Goal: Task Accomplishment & Management: Complete application form

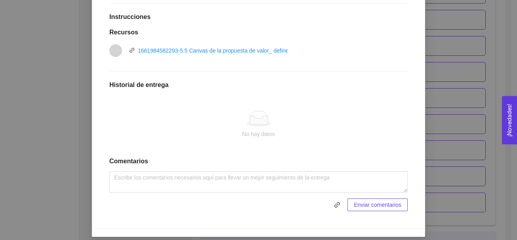
scroll to position [209, 0]
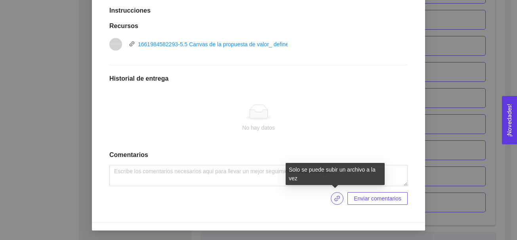
click at [334, 200] on icon "link" at bounding box center [337, 199] width 6 height 6
click at [335, 198] on icon "link" at bounding box center [337, 199] width 6 height 6
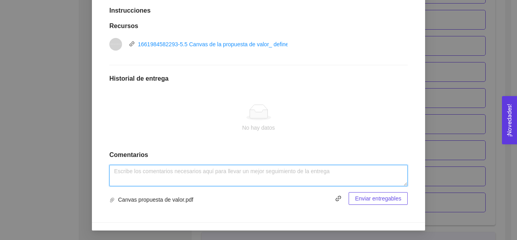
click at [264, 181] on textarea at bounding box center [258, 175] width 298 height 21
type textarea "Actividad realizada."
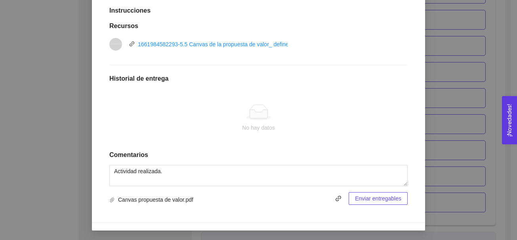
click at [380, 202] on span "Enviar entregables" at bounding box center [378, 198] width 46 height 9
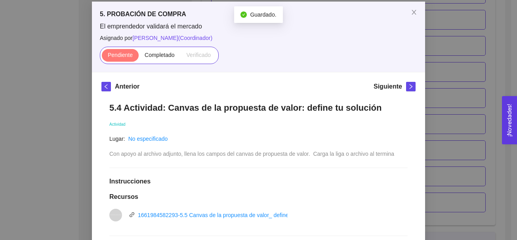
scroll to position [37, 0]
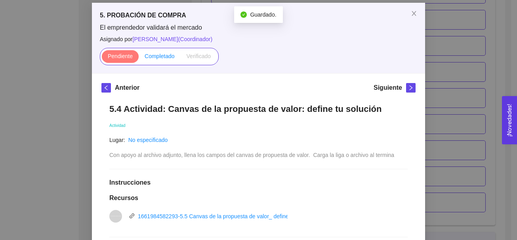
click at [154, 57] on span "Completado" at bounding box center [159, 56] width 30 height 6
click at [139, 58] on input "Completado" at bounding box center [139, 58] width 0 height 0
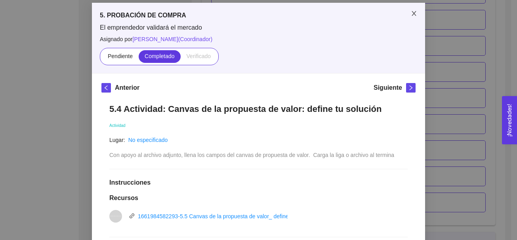
click at [410, 11] on icon "close" at bounding box center [413, 13] width 6 height 6
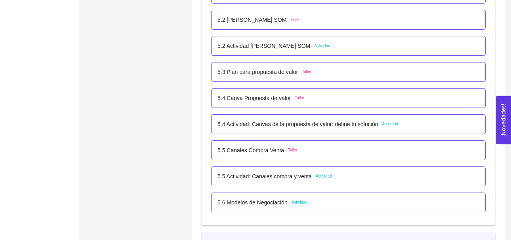
click at [322, 177] on span "Actividad" at bounding box center [323, 176] width 16 height 6
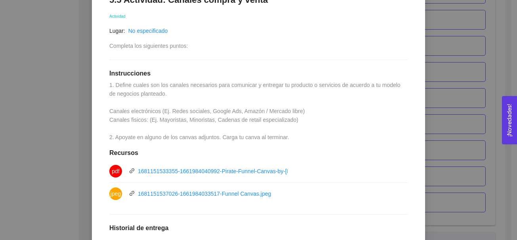
scroll to position [149, 0]
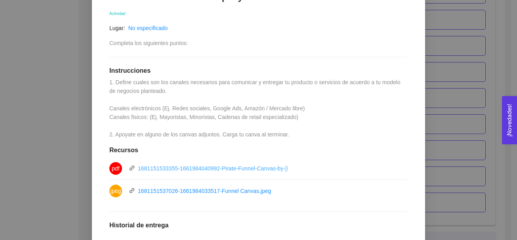
click at [248, 171] on link "1681151533355-1661984040992-Pirate-Funnel-Canvas-by-Ward-van-Gasteren.pdf" at bounding box center [239, 168] width 202 height 6
click at [171, 192] on link "1681151537026-1661984033517-Funnel Canvas.jpeg" at bounding box center [204, 191] width 133 height 6
click at [293, 44] on div "5.5 Actividad: Canales compra y venta Actividad Lugar: No especificado Completa…" at bounding box center [258, 172] width 314 height 376
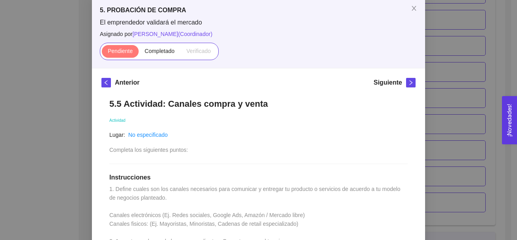
scroll to position [45, 0]
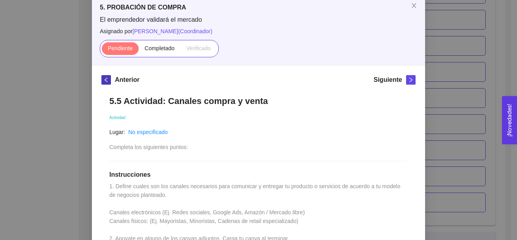
click at [106, 78] on span "left" at bounding box center [106, 80] width 9 height 6
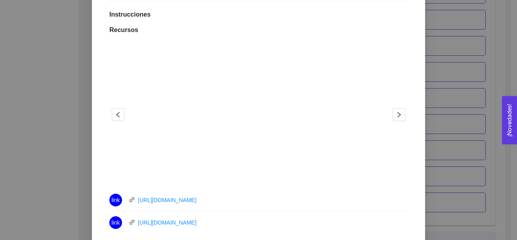
scroll to position [207, 0]
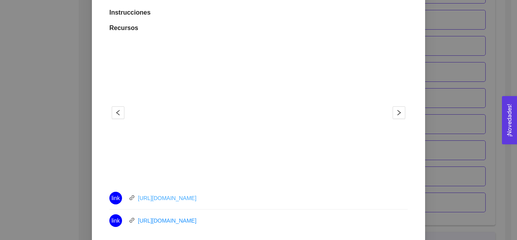
click at [191, 199] on link "https://youtu.be/eTn8dc_-BuQ" at bounding box center [167, 198] width 59 height 6
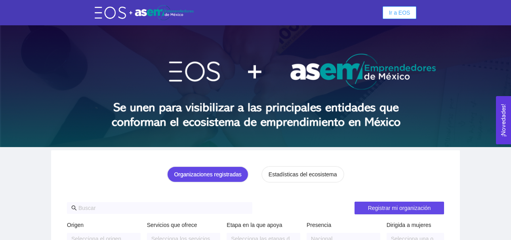
click at [399, 14] on span "Ir a EOS" at bounding box center [399, 12] width 21 height 9
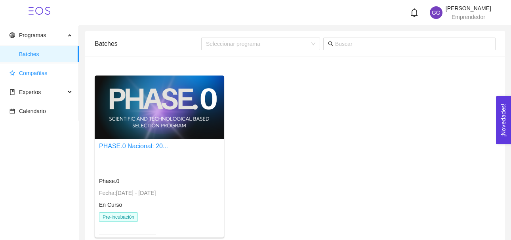
click at [40, 75] on span "Compañías" at bounding box center [33, 73] width 28 height 6
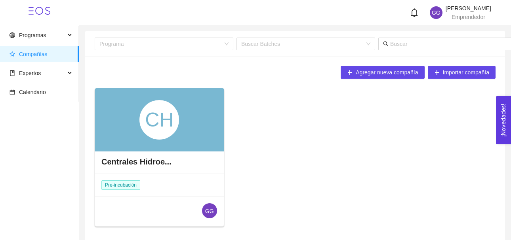
click at [196, 118] on div "CH" at bounding box center [159, 119] width 129 height 63
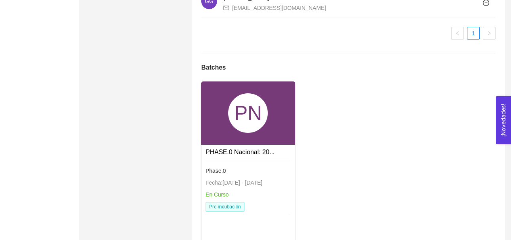
scroll to position [582, 0]
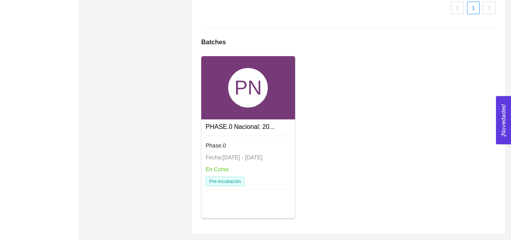
click at [222, 104] on div "PN" at bounding box center [248, 87] width 94 height 63
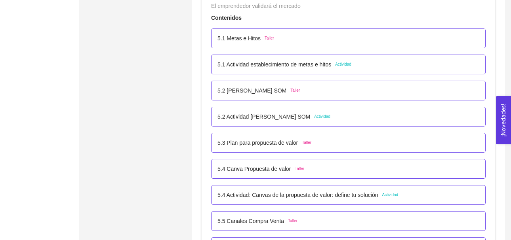
scroll to position [1544, 0]
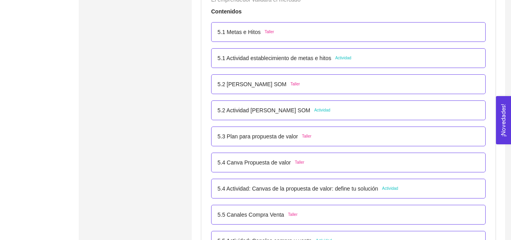
click at [389, 188] on span "Actividad" at bounding box center [390, 189] width 16 height 6
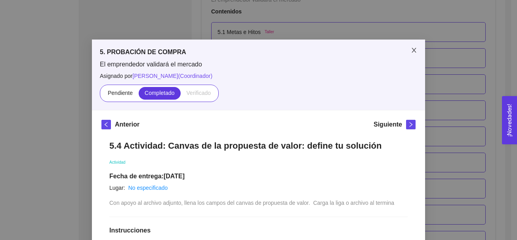
click at [411, 50] on icon "close" at bounding box center [413, 50] width 4 height 5
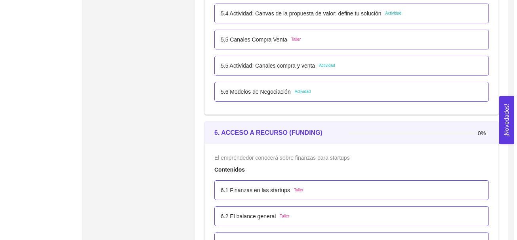
scroll to position [1726, 0]
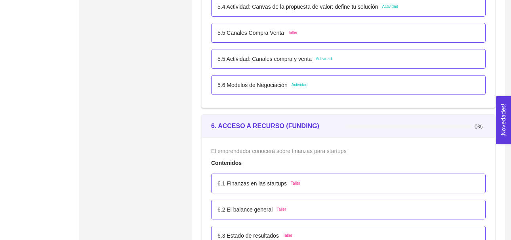
click at [302, 85] on span "Actividad" at bounding box center [299, 85] width 16 height 6
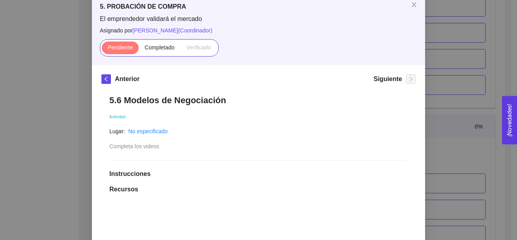
scroll to position [41, 0]
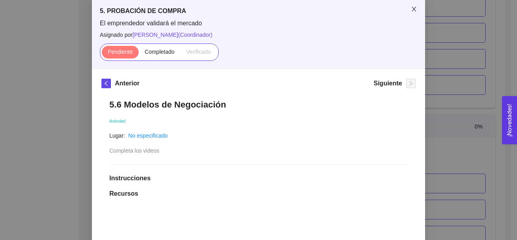
click at [410, 8] on icon "close" at bounding box center [413, 9] width 6 height 6
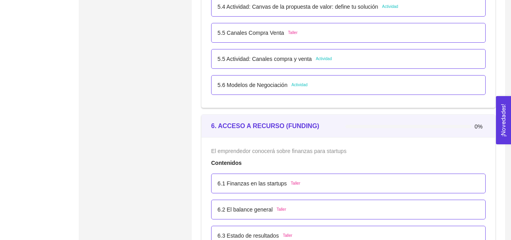
click at [320, 58] on span "Actividad" at bounding box center [323, 59] width 16 height 6
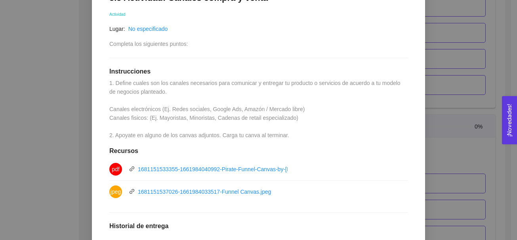
scroll to position [152, 0]
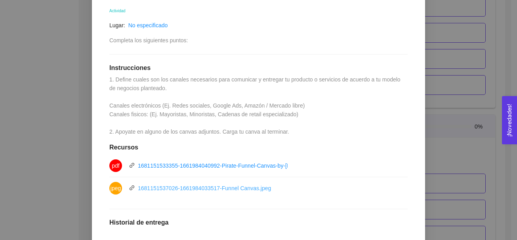
click at [199, 186] on link "1681151537026-1661984033517-Funnel Canvas.jpeg" at bounding box center [204, 188] width 133 height 6
click at [304, 32] on div "5.5 Actividad: Canales compra y venta Actividad Lugar: No especificado Completa…" at bounding box center [258, 169] width 314 height 376
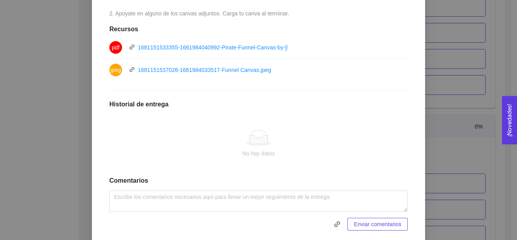
scroll to position [275, 0]
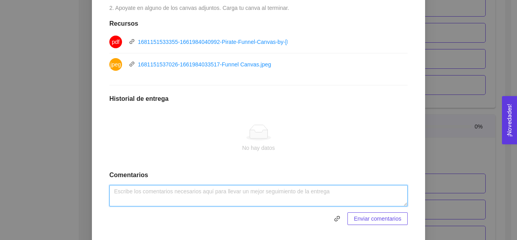
click at [205, 190] on textarea at bounding box center [258, 195] width 298 height 21
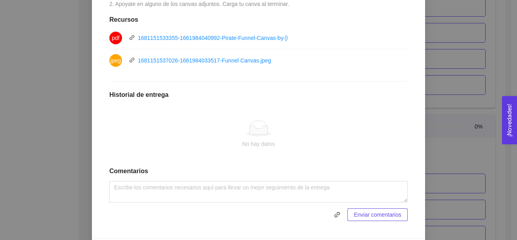
scroll to position [287, 0]
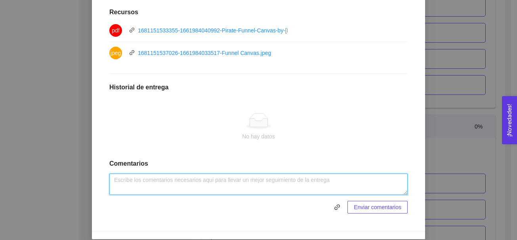
click at [281, 181] on textarea at bounding box center [258, 184] width 298 height 21
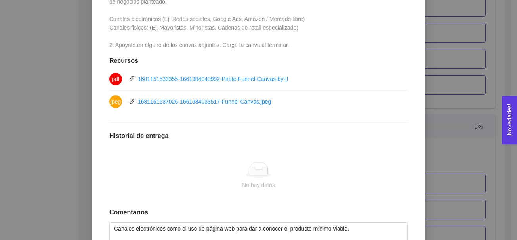
scroll to position [296, 0]
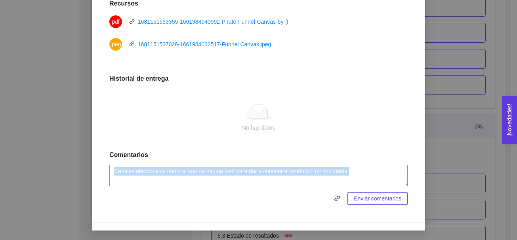
click at [303, 185] on div "Canales electrónicos como el uso de página web para dar a conocer el producto m…" at bounding box center [258, 185] width 298 height 40
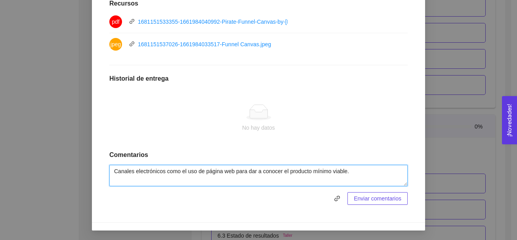
click at [279, 180] on textarea "Canales electrónicos como el uso de página web para dar a conocer el producto m…" at bounding box center [258, 175] width 298 height 21
click at [350, 176] on textarea "Canales electrónicos como el uso de página web para dar a conocer el producto m…" at bounding box center [258, 175] width 298 height 21
click at [191, 179] on textarea "Canales electrónicos como el uso de página web para dar a conocer el producto m…" at bounding box center [258, 175] width 298 height 21
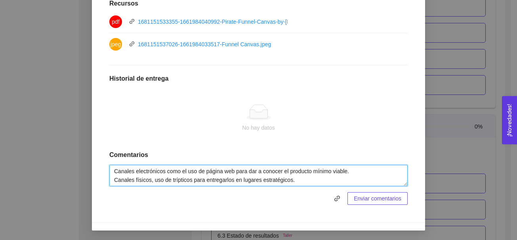
type textarea "Canales electrónicos como el uso de página web para dar a conocer el producto m…"
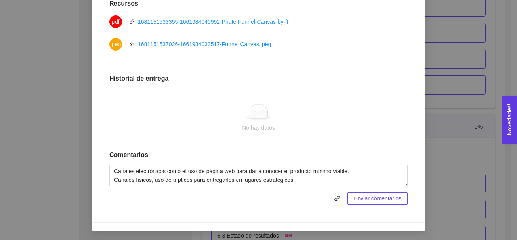
click at [391, 199] on span "Enviar comentarios" at bounding box center [376, 198] width 47 height 9
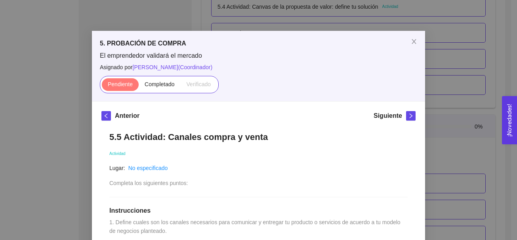
scroll to position [0, 0]
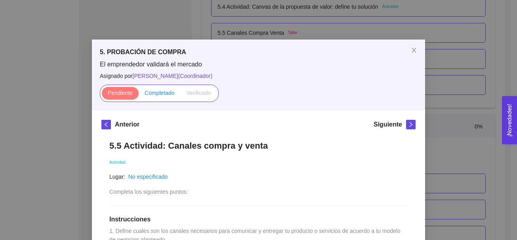
click at [153, 91] on span "Completado" at bounding box center [159, 93] width 30 height 6
click at [139, 95] on input "Completado" at bounding box center [139, 95] width 0 height 0
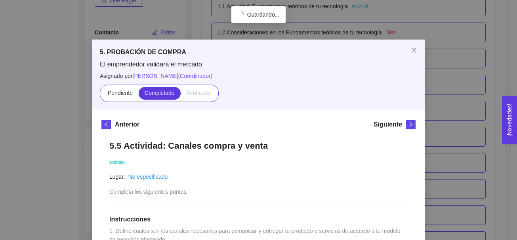
scroll to position [1726, 0]
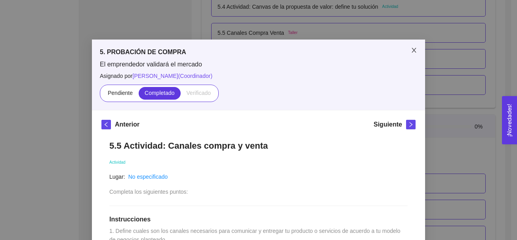
click at [412, 49] on icon "close" at bounding box center [413, 50] width 4 height 5
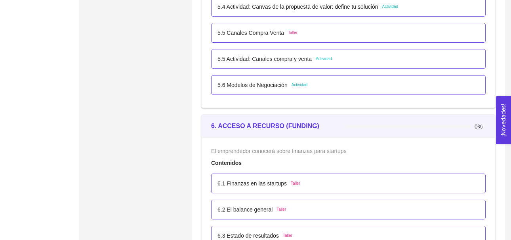
click at [299, 83] on span "Actividad" at bounding box center [299, 85] width 16 height 6
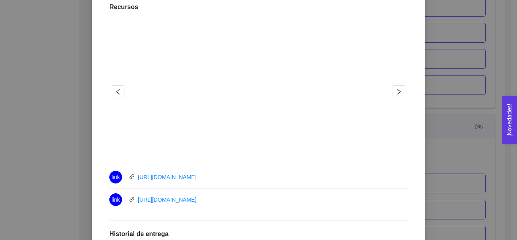
scroll to position [211, 0]
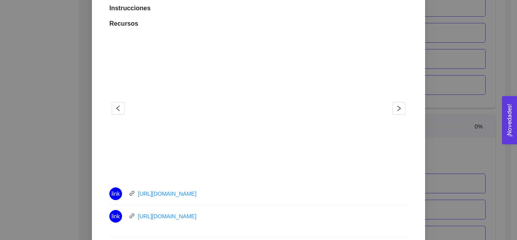
click at [393, 50] on div "1 2" at bounding box center [258, 108] width 298 height 142
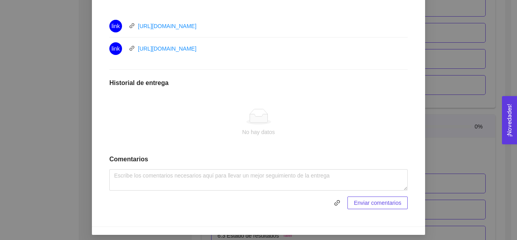
scroll to position [384, 0]
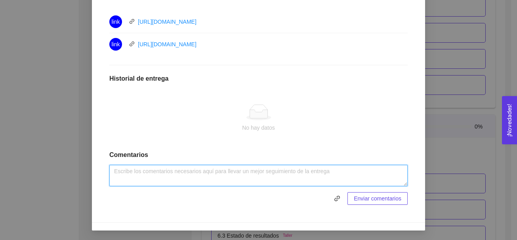
click at [234, 176] on textarea at bounding box center [258, 175] width 298 height 21
type textarea "Actividad realizada."
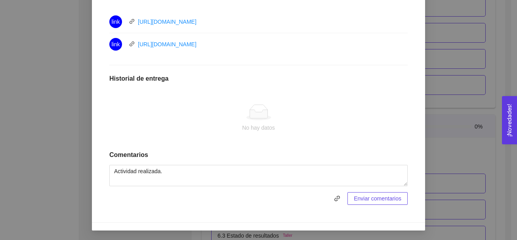
click at [389, 197] on span "Enviar comentarios" at bounding box center [376, 198] width 47 height 9
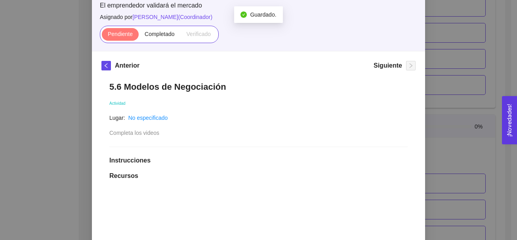
scroll to position [46, 0]
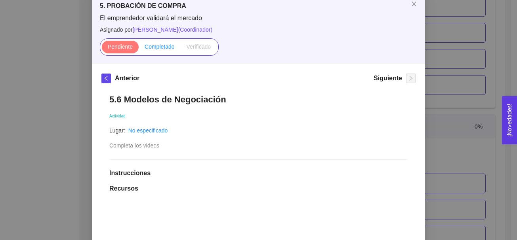
click at [150, 48] on span "Completado" at bounding box center [159, 47] width 30 height 6
click at [139, 49] on input "Completado" at bounding box center [139, 49] width 0 height 0
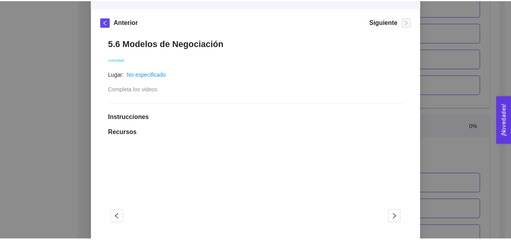
scroll to position [84, 0]
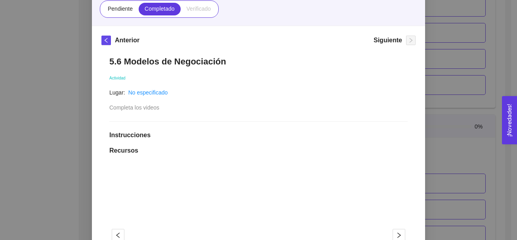
click at [461, 76] on div "5. PROBACIÓN DE COMPRA El emprendedor validará el mercado Asignado por Ana Sofi…" at bounding box center [258, 120] width 517 height 240
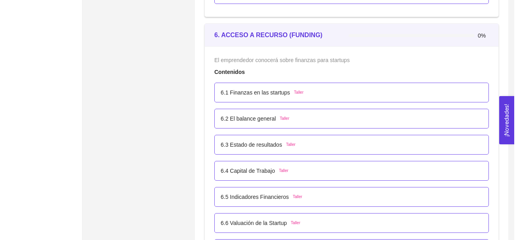
scroll to position [1810, 0]
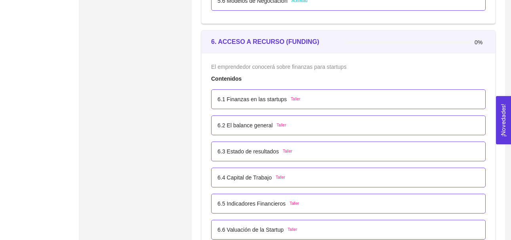
click at [293, 99] on span "Taller" at bounding box center [295, 99] width 9 height 6
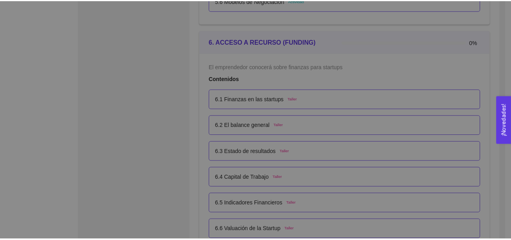
scroll to position [0, 0]
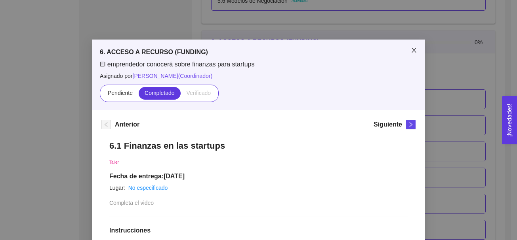
click at [412, 50] on icon "close" at bounding box center [413, 50] width 6 height 6
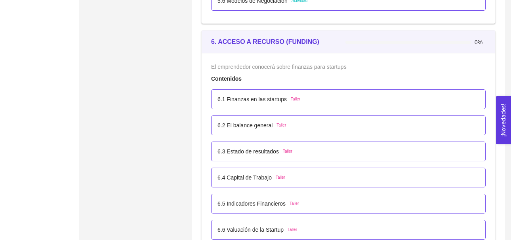
click at [275, 130] on div "6.2 El balance general Taller" at bounding box center [348, 126] width 274 height 20
click at [276, 127] on span "Taller" at bounding box center [280, 125] width 9 height 6
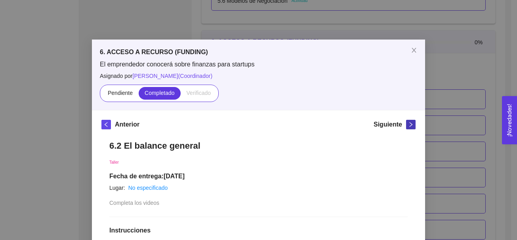
click at [408, 126] on icon "right" at bounding box center [411, 125] width 6 height 6
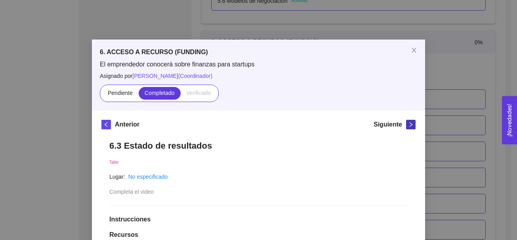
click at [408, 126] on icon "right" at bounding box center [411, 125] width 6 height 6
click at [412, 49] on icon "close" at bounding box center [413, 50] width 4 height 5
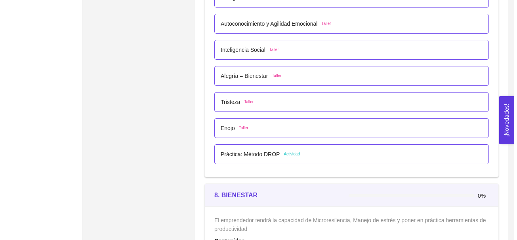
scroll to position [2252, 0]
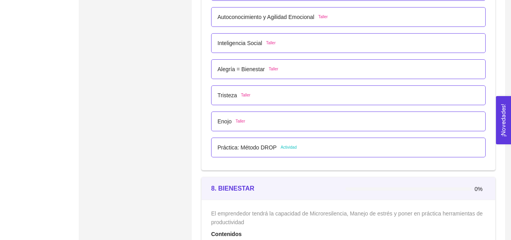
click at [285, 148] on span "Actividad" at bounding box center [288, 147] width 16 height 6
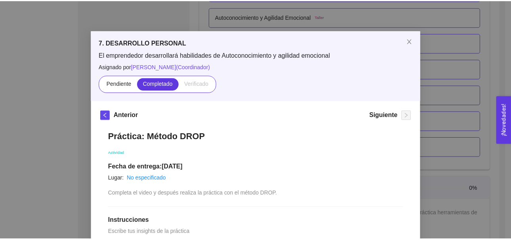
scroll to position [0, 0]
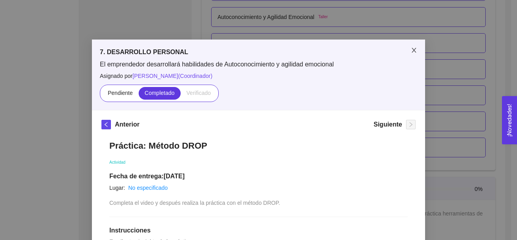
click at [410, 49] on icon "close" at bounding box center [413, 50] width 6 height 6
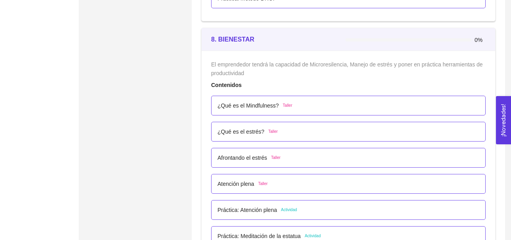
scroll to position [2441, 0]
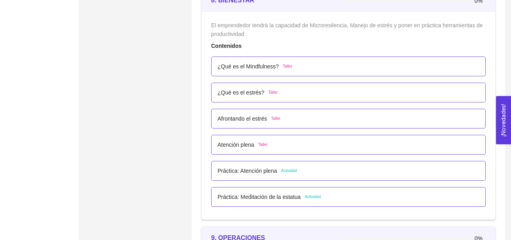
click at [289, 170] on span "Actividad" at bounding box center [289, 171] width 16 height 6
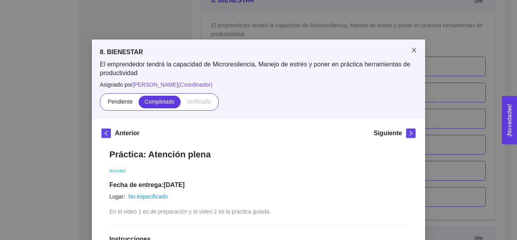
click at [413, 50] on icon "close" at bounding box center [413, 50] width 6 height 6
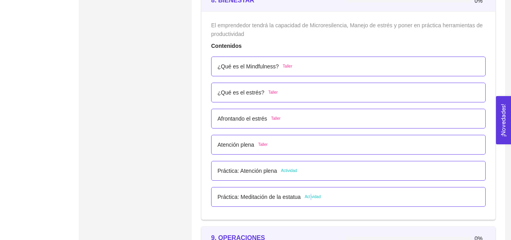
click at [310, 196] on span "Actividad" at bounding box center [312, 197] width 16 height 6
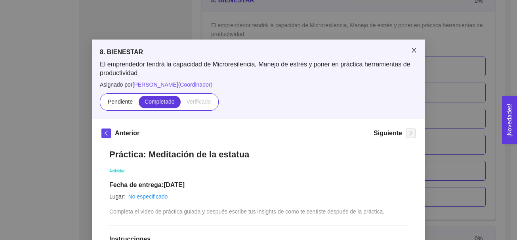
click at [410, 51] on icon "close" at bounding box center [413, 50] width 6 height 6
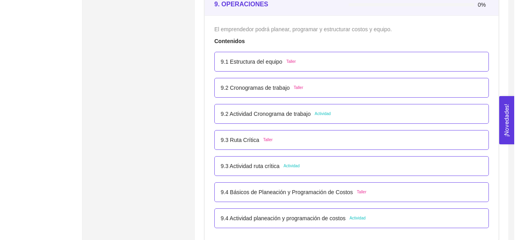
scroll to position [2688, 0]
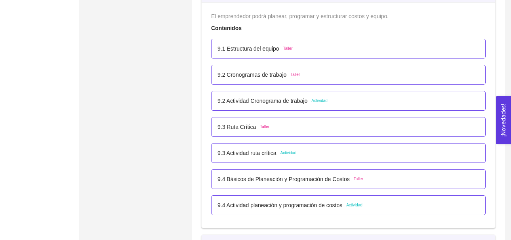
click at [323, 99] on span "Actividad" at bounding box center [319, 101] width 16 height 6
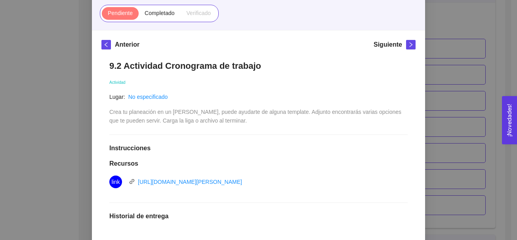
scroll to position [87, 0]
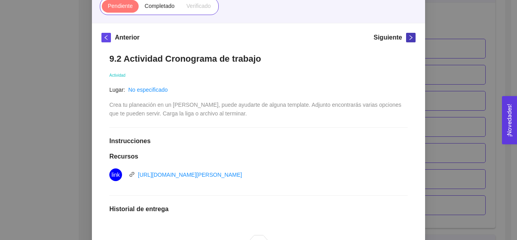
click at [408, 38] on icon "right" at bounding box center [411, 38] width 6 height 6
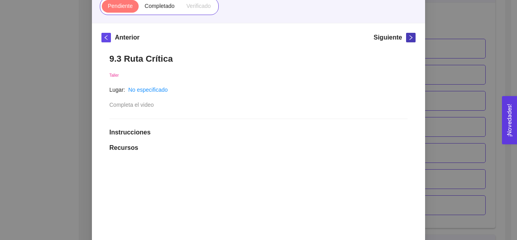
click at [408, 38] on icon "right" at bounding box center [411, 38] width 6 height 6
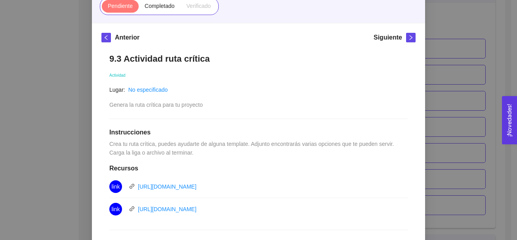
click at [464, 30] on div "9. OPERACIONES El emprendedor podrá planear, programar y estructurar costos y e…" at bounding box center [258, 120] width 517 height 240
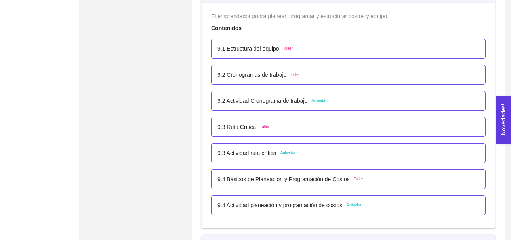
click at [370, 207] on div "9.4 Actividad planeación y programación de costos Actividad" at bounding box center [348, 205] width 262 height 9
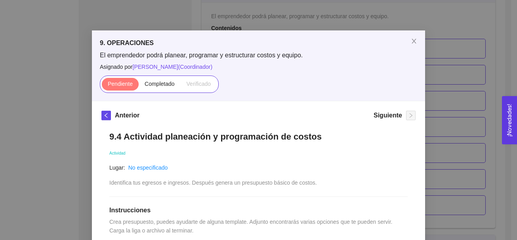
click at [449, 57] on div "9. OPERACIONES El emprendedor podrá planear, programar y estructurar costos y e…" at bounding box center [258, 120] width 517 height 240
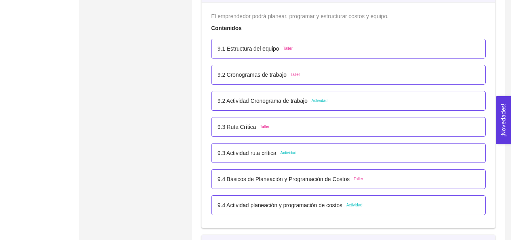
click at [321, 102] on span "Actividad" at bounding box center [319, 101] width 16 height 6
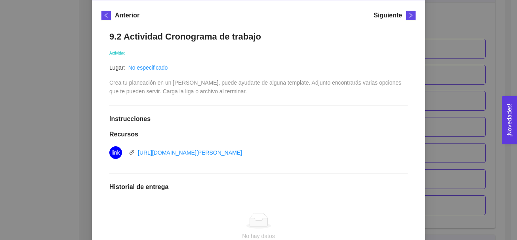
scroll to position [114, 0]
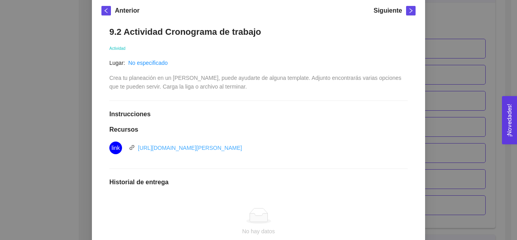
click at [200, 146] on link "[URL][DOMAIN_NAME][PERSON_NAME]" at bounding box center [190, 148] width 104 height 6
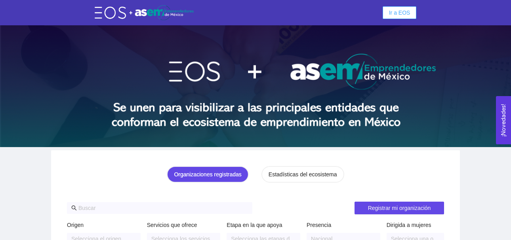
click at [401, 13] on span "Ir a EOS" at bounding box center [399, 12] width 21 height 9
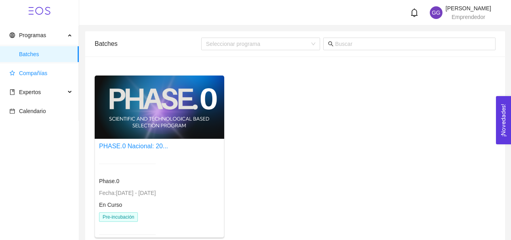
click at [36, 73] on span "Compañías" at bounding box center [33, 73] width 28 height 6
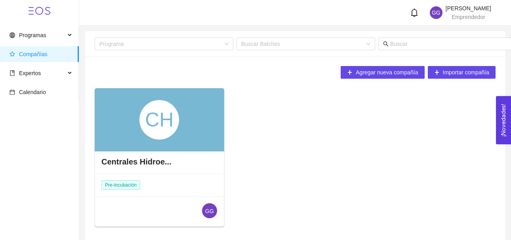
click at [171, 125] on div "CH" at bounding box center [159, 120] width 40 height 40
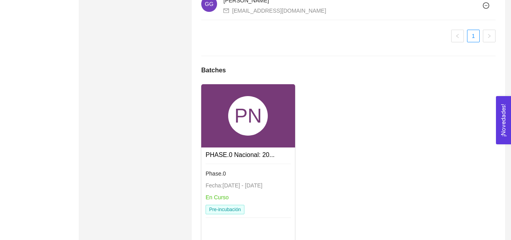
scroll to position [586, 0]
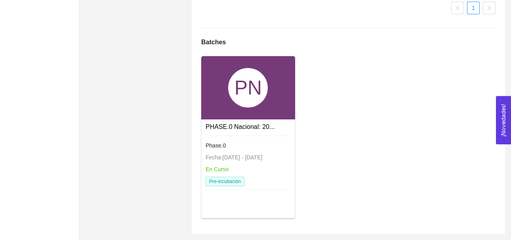
click at [230, 100] on div "PN" at bounding box center [248, 88] width 40 height 40
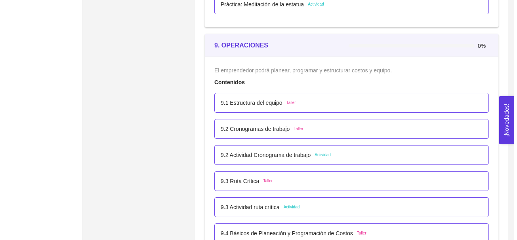
scroll to position [2640, 0]
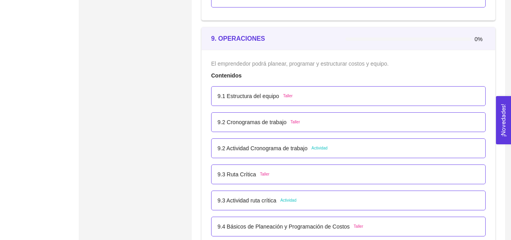
click at [316, 148] on span "Actividad" at bounding box center [319, 148] width 16 height 6
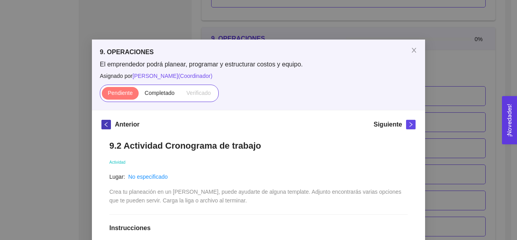
click at [103, 126] on icon "left" at bounding box center [106, 125] width 6 height 6
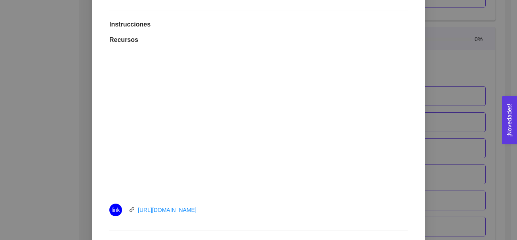
scroll to position [196, 0]
click at [192, 209] on link "[URL][DOMAIN_NAME]" at bounding box center [167, 209] width 59 height 6
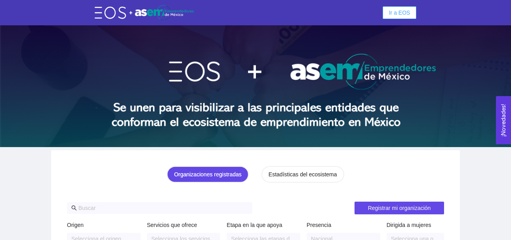
click at [407, 13] on span "Ir a EOS" at bounding box center [399, 12] width 21 height 9
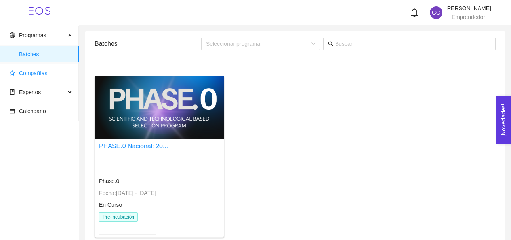
click at [37, 72] on span "Compañías" at bounding box center [33, 73] width 28 height 6
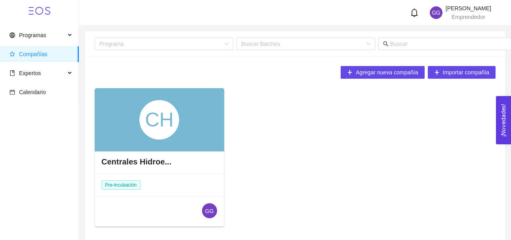
click at [161, 122] on div "CH" at bounding box center [159, 120] width 40 height 40
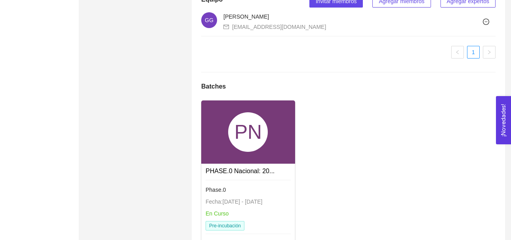
scroll to position [541, 0]
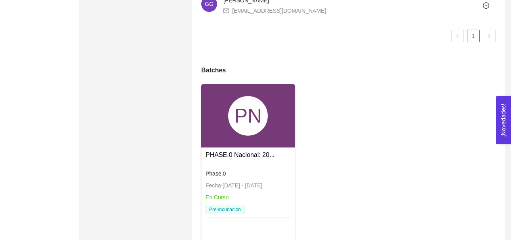
click at [256, 136] on div "PN" at bounding box center [248, 116] width 40 height 40
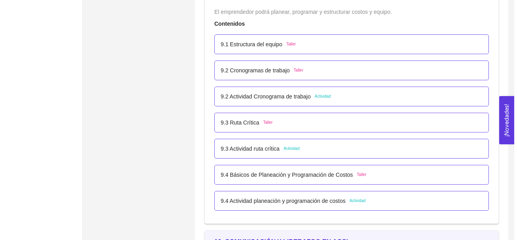
scroll to position [2685, 0]
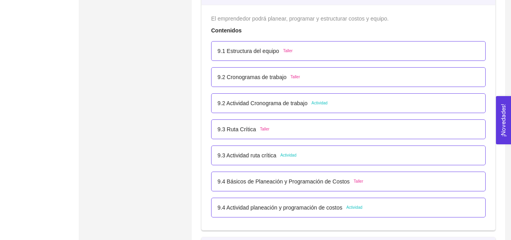
click at [318, 104] on span "Actividad" at bounding box center [319, 103] width 16 height 6
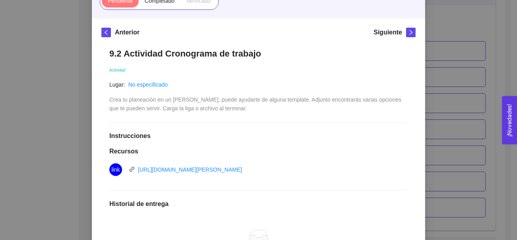
scroll to position [105, 0]
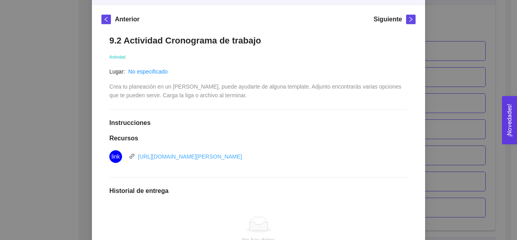
click at [226, 156] on link "[URL][DOMAIN_NAME][PERSON_NAME]" at bounding box center [190, 157] width 104 height 6
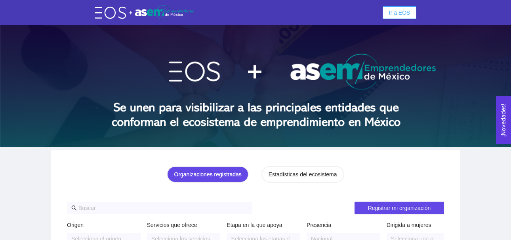
click at [391, 11] on span "Ir a EOS" at bounding box center [399, 12] width 21 height 9
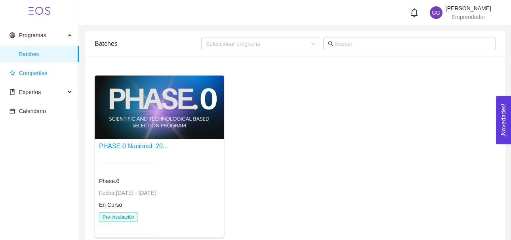
click at [38, 74] on span "Compañías" at bounding box center [33, 73] width 28 height 6
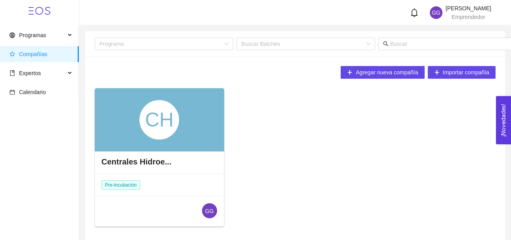
click at [151, 123] on div "CH" at bounding box center [159, 120] width 40 height 40
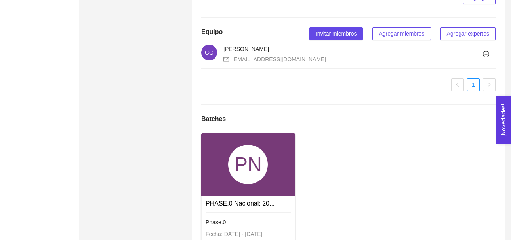
scroll to position [586, 0]
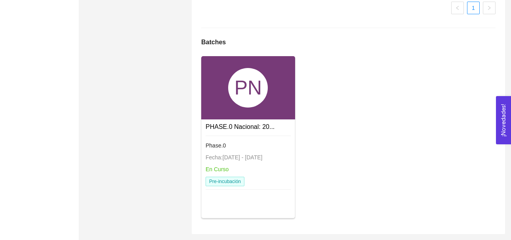
click at [222, 96] on div "PN" at bounding box center [248, 87] width 94 height 63
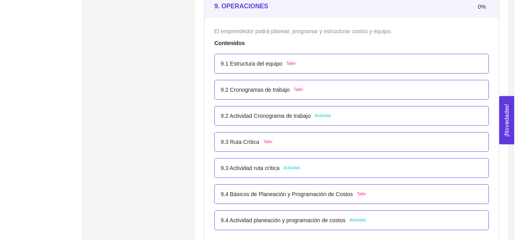
scroll to position [2679, 0]
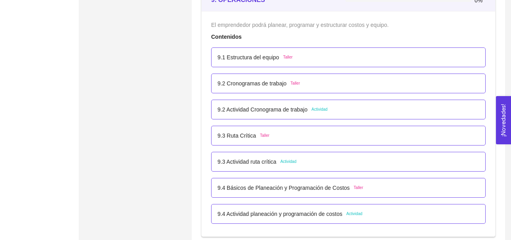
click at [286, 58] on span "Taller" at bounding box center [287, 57] width 9 height 6
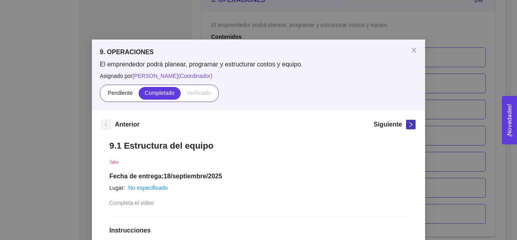
click at [408, 123] on icon "right" at bounding box center [411, 125] width 6 height 6
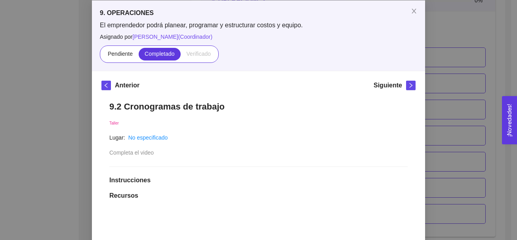
scroll to position [37, 0]
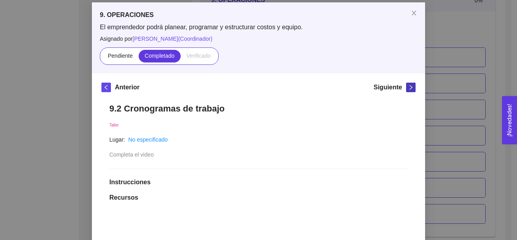
click at [408, 85] on icon "right" at bounding box center [411, 88] width 6 height 6
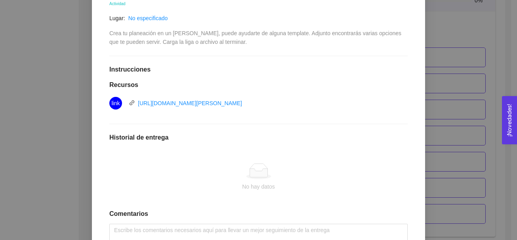
scroll to position [160, 0]
click at [242, 103] on link "[URL][DOMAIN_NAME][PERSON_NAME]" at bounding box center [190, 102] width 104 height 6
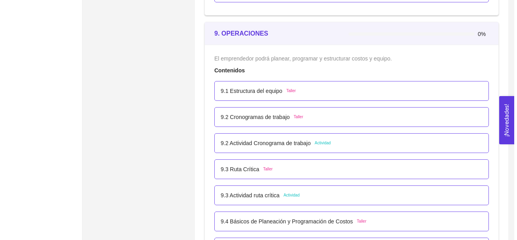
scroll to position [2658, 0]
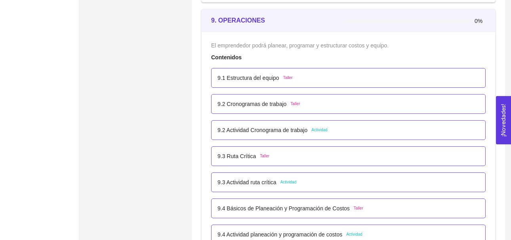
click at [315, 130] on span "Actividad" at bounding box center [319, 130] width 16 height 6
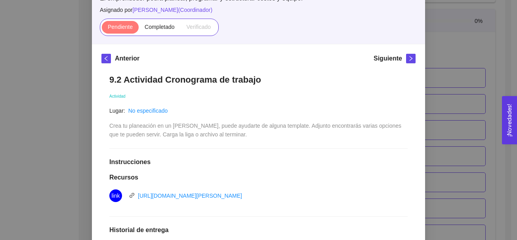
scroll to position [67, 0]
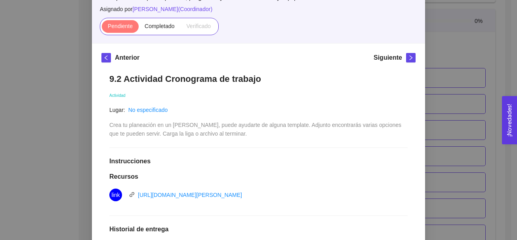
click at [445, 47] on div "9. OPERACIONES El emprendedor podrá planear, programar y estructurar costos y e…" at bounding box center [258, 120] width 517 height 240
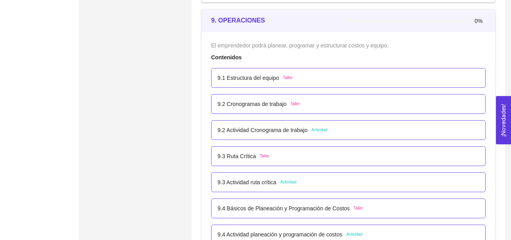
click at [287, 184] on span "Actividad" at bounding box center [288, 182] width 16 height 6
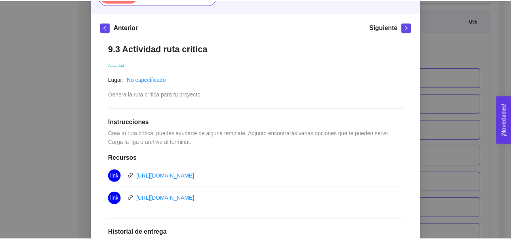
scroll to position [91, 0]
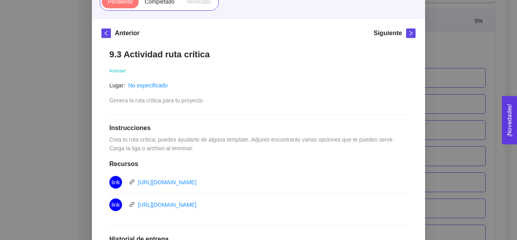
click at [441, 58] on div "9. OPERACIONES El emprendedor podrá planear, programar y estructurar costos y e…" at bounding box center [258, 120] width 517 height 240
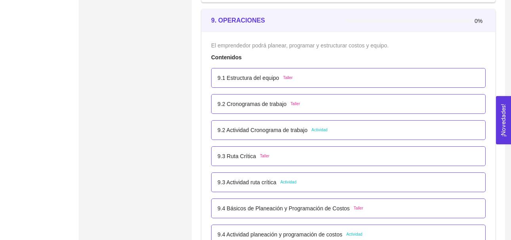
scroll to position [2652, 0]
